Goal: Information Seeking & Learning: Learn about a topic

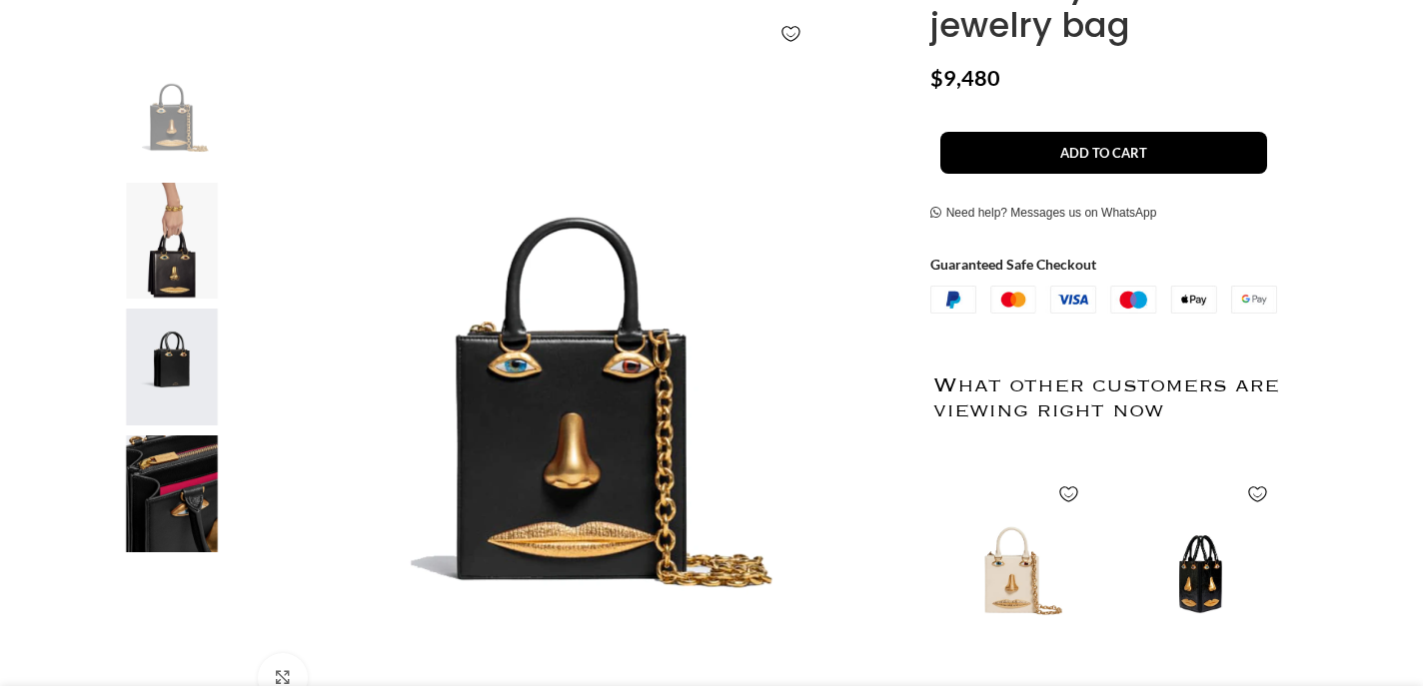
scroll to position [354, 0]
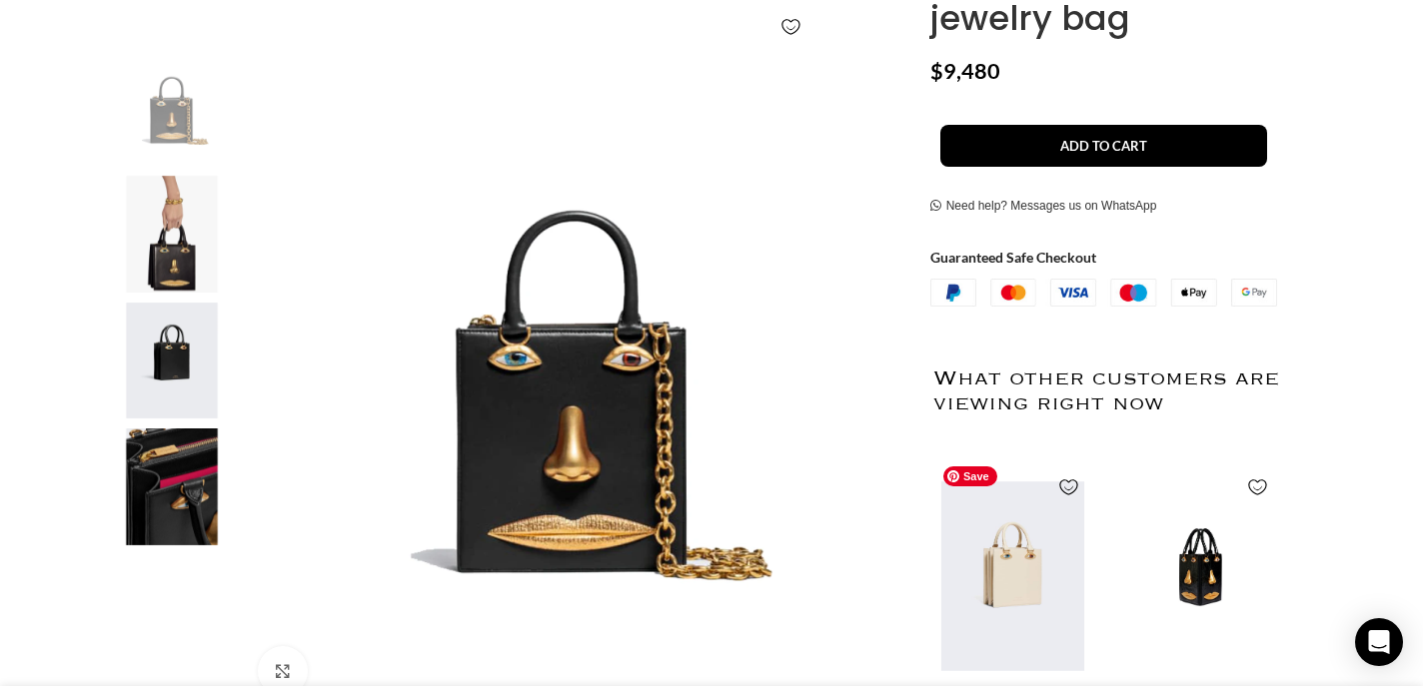
click at [1021, 599] on img "1 / 2" at bounding box center [1011, 576] width 163 height 247
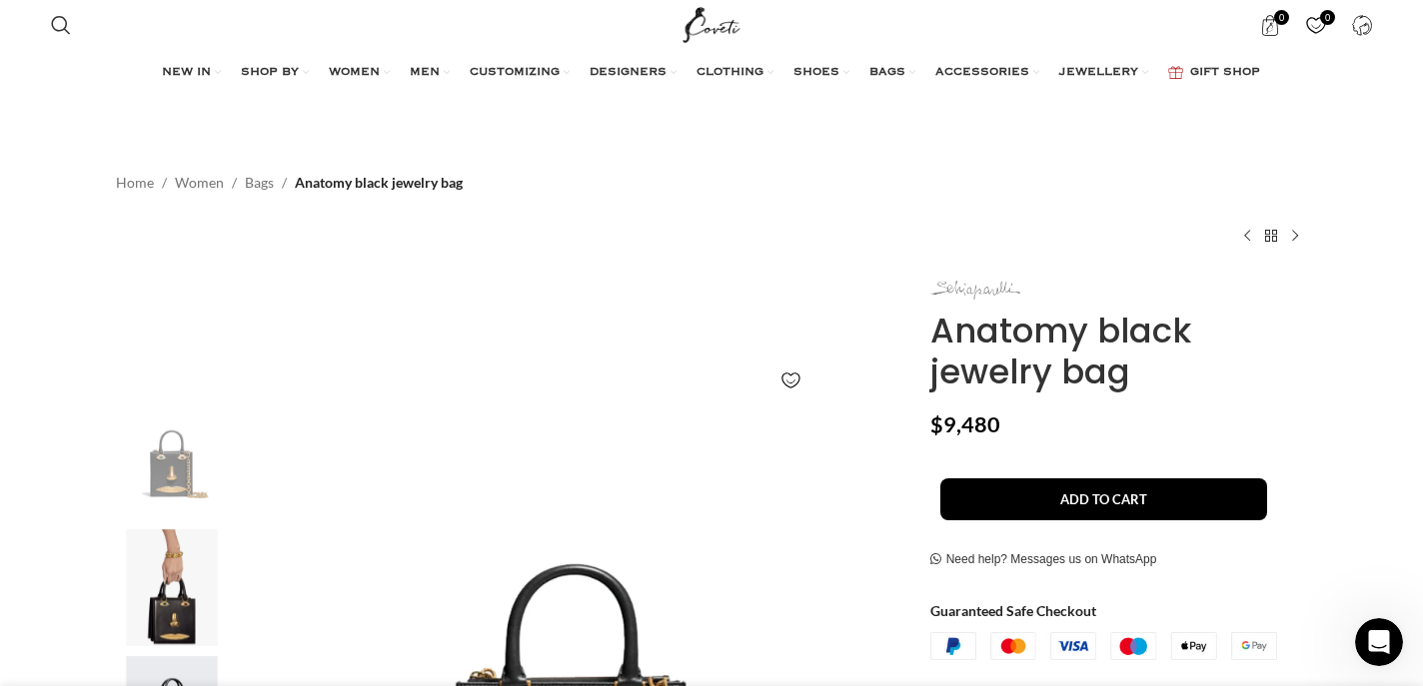
click at [982, 288] on img at bounding box center [975, 290] width 90 height 19
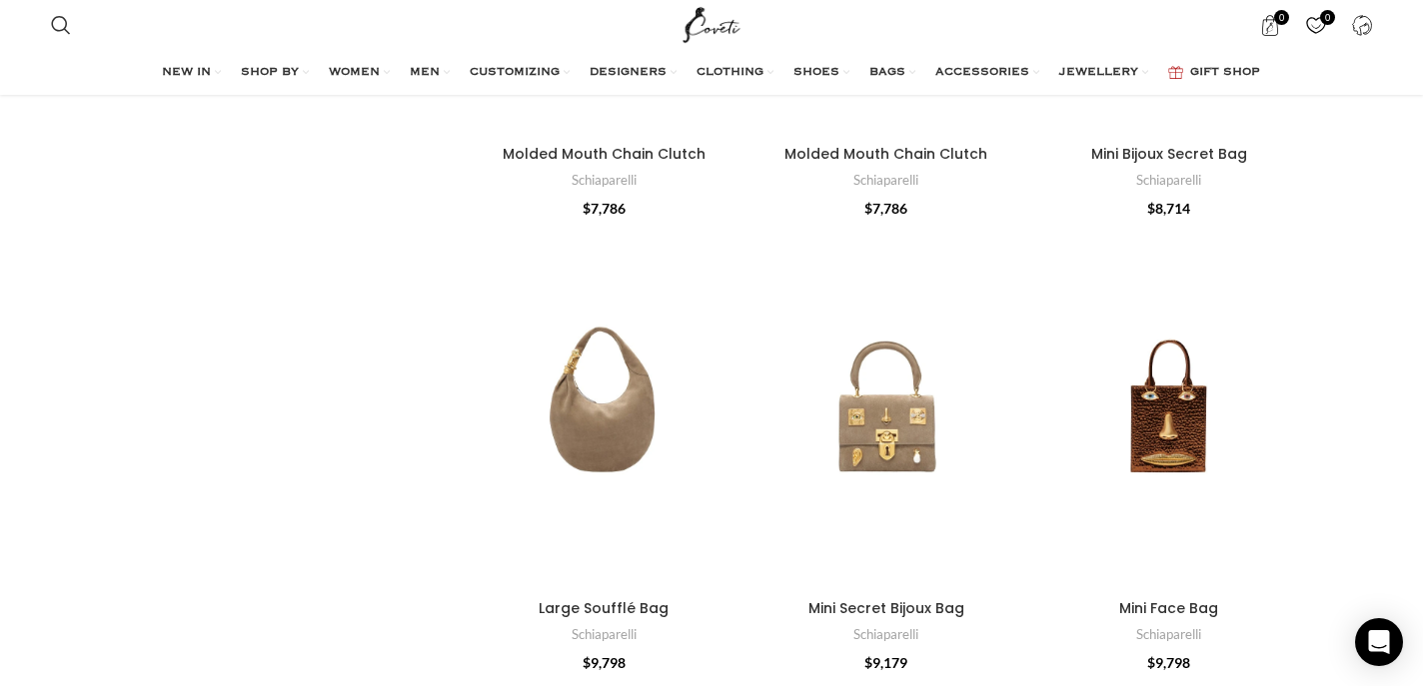
scroll to position [1360, 0]
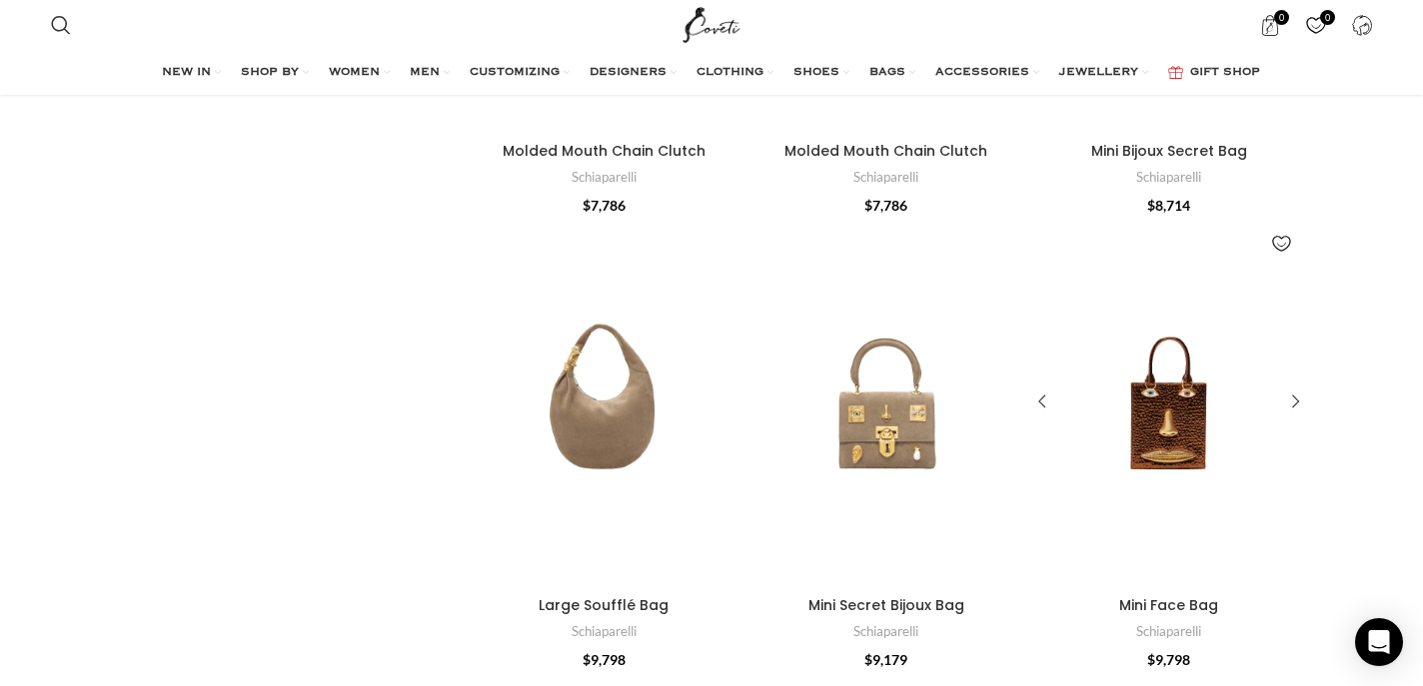
click at [1158, 440] on div "Mini Face Bag" at bounding box center [1168, 403] width 55 height 369
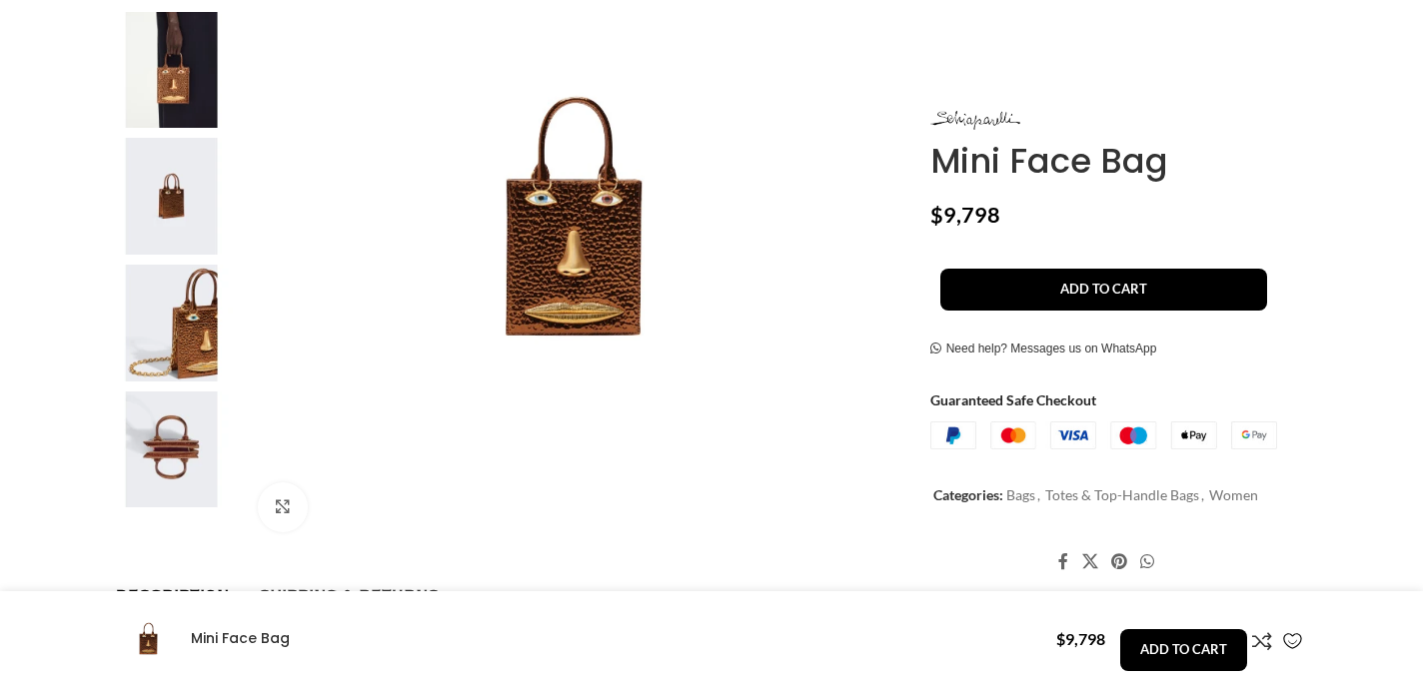
scroll to position [518, 0]
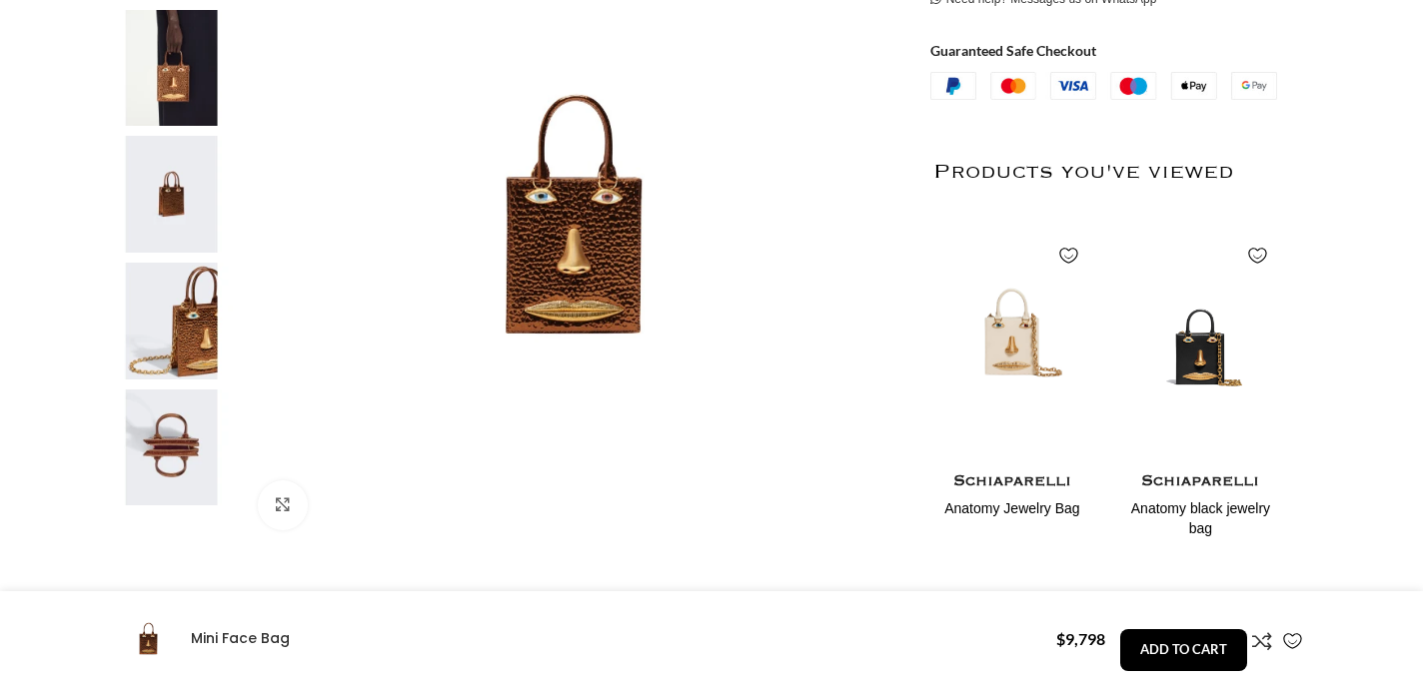
click at [580, 266] on img at bounding box center [574, 214] width 662 height 662
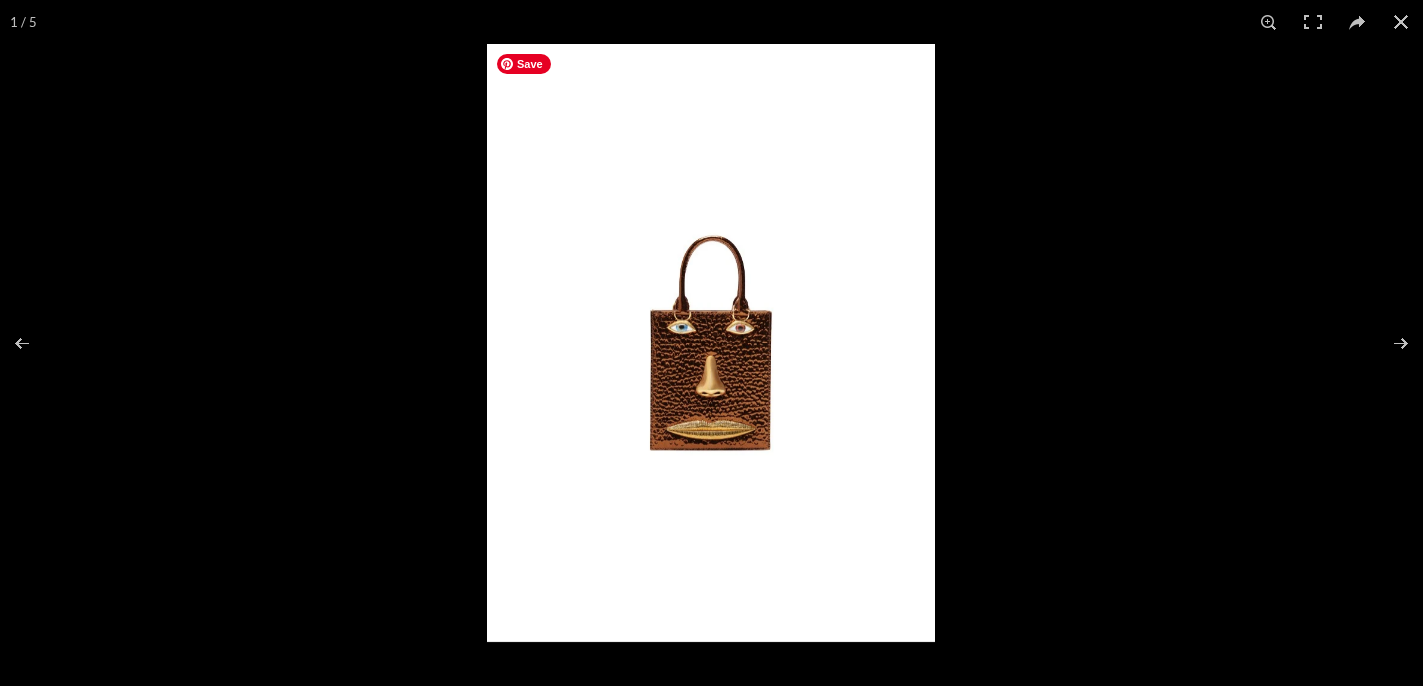
click at [765, 370] on img at bounding box center [711, 343] width 449 height 599
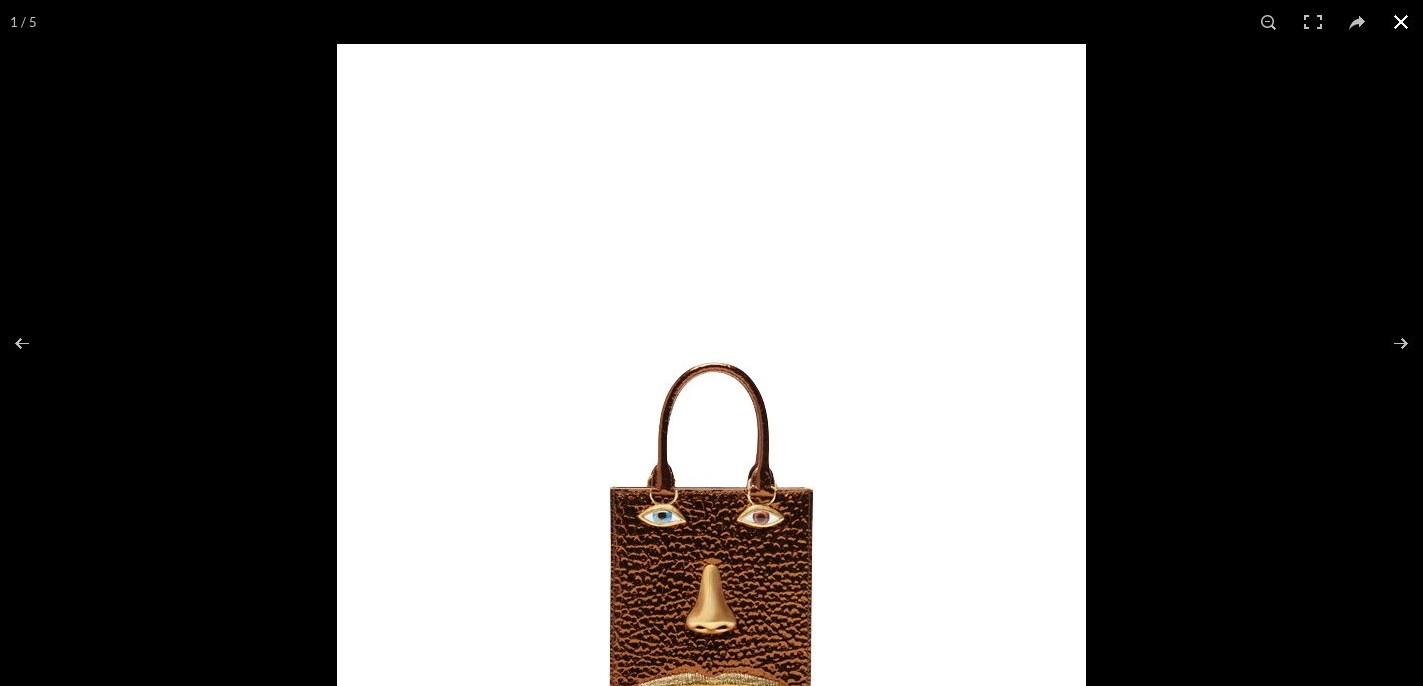
scroll to position [0, 210]
click at [1393, 27] on button at bounding box center [1401, 22] width 44 height 44
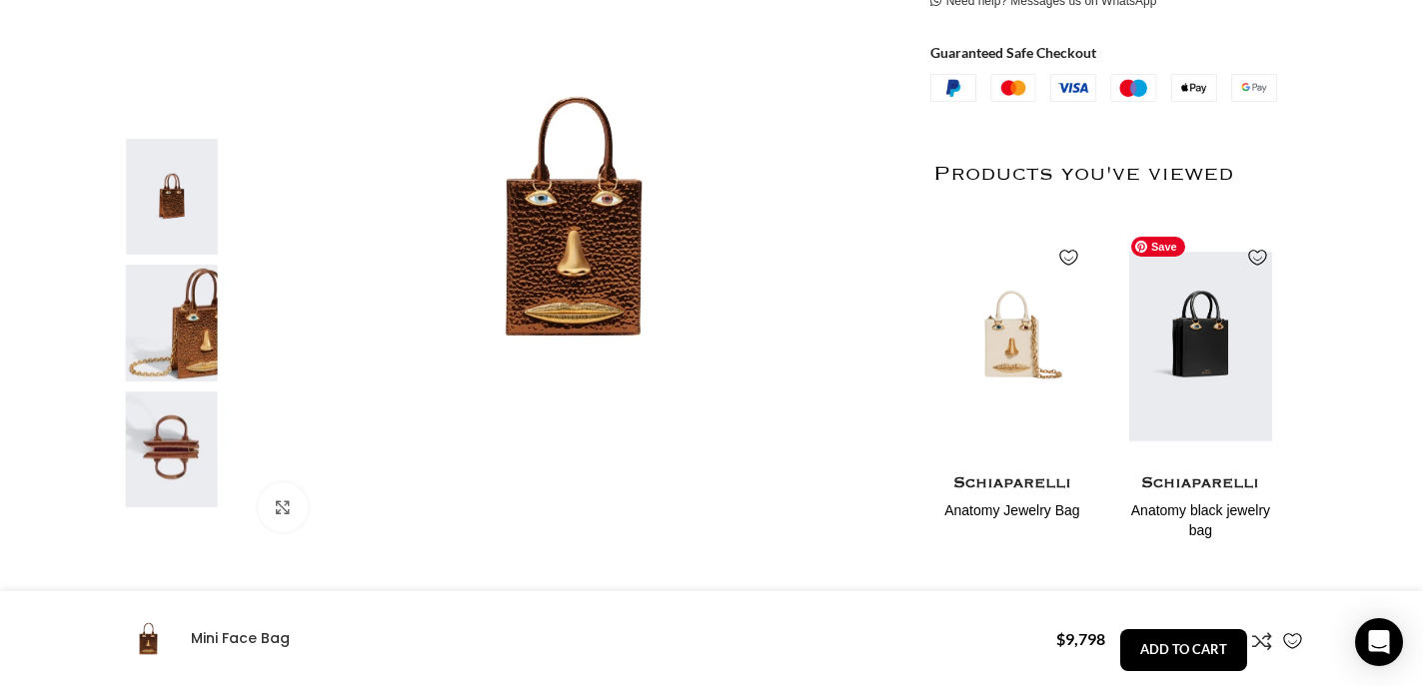
click at [1193, 346] on img "2 / 2" at bounding box center [1200, 347] width 163 height 247
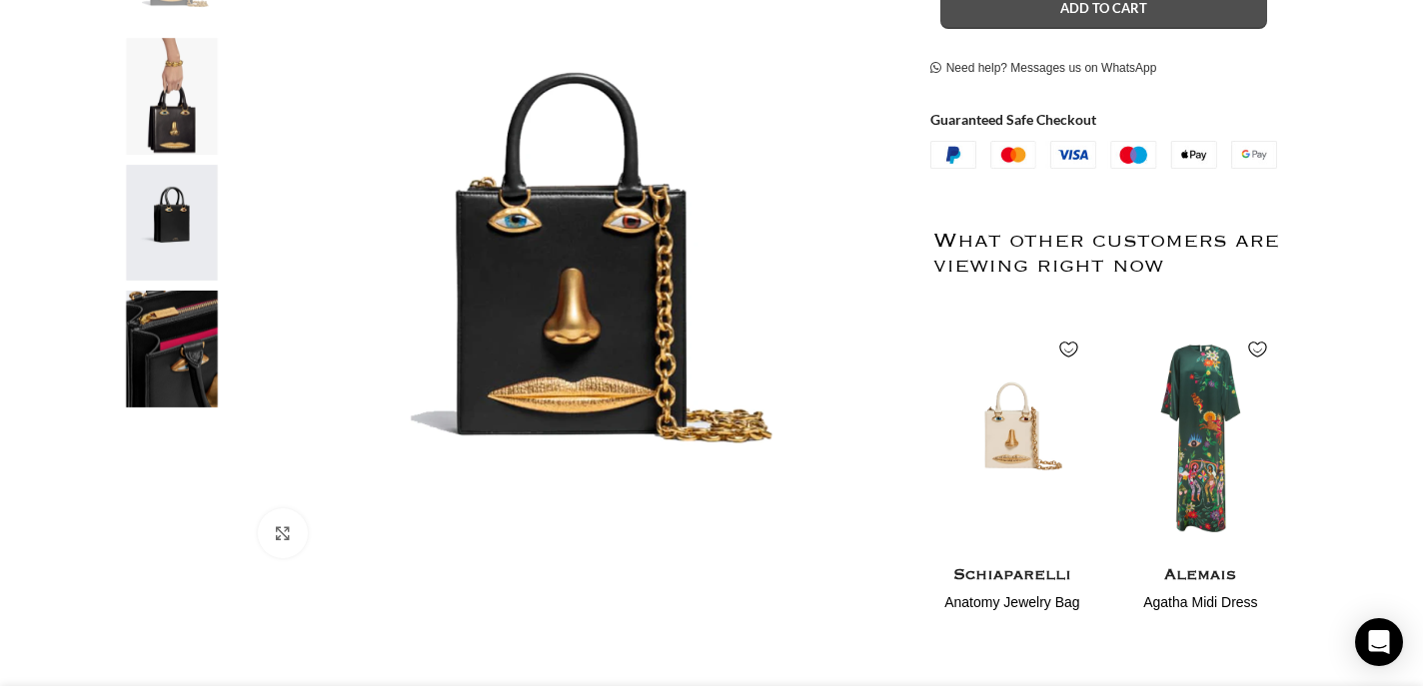
scroll to position [0, 210]
